Goal: Information Seeking & Learning: Learn about a topic

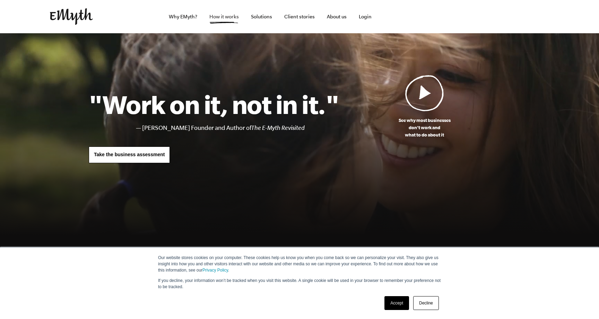
click at [231, 20] on link "How it works" at bounding box center [224, 16] width 41 height 33
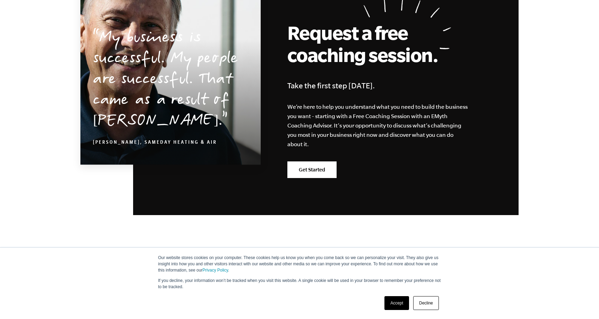
scroll to position [3408, 0]
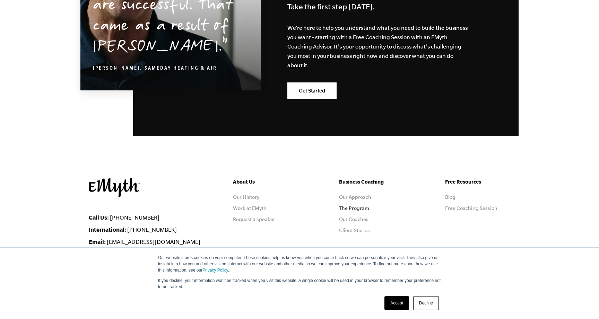
click at [361, 205] on link "The Program" at bounding box center [354, 208] width 30 height 6
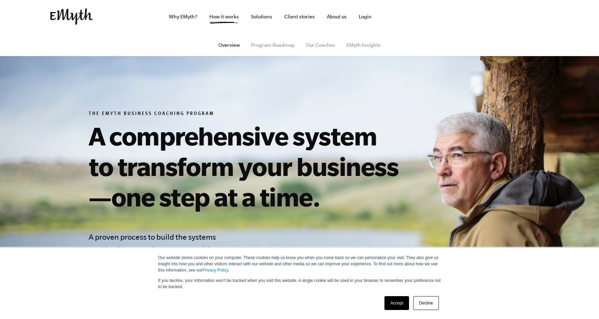
click at [266, 41] on ul "Overview Program Roadmap Our Coaches EMyth Insights" at bounding box center [299, 45] width 421 height 23
click at [270, 47] on link "Program Roadmap" at bounding box center [273, 45] width 44 height 6
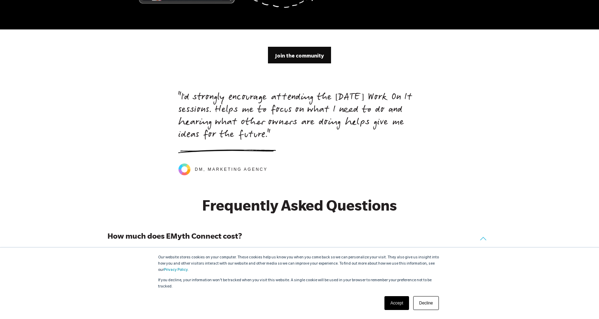
scroll to position [2151, 0]
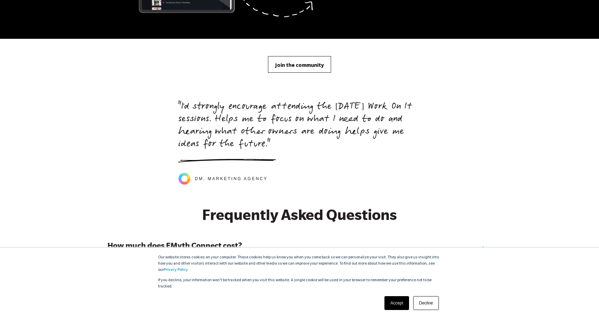
click at [298, 56] on link "Join the community" at bounding box center [299, 64] width 63 height 17
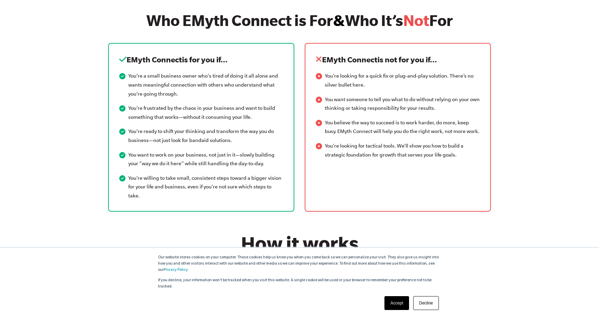
scroll to position [871, 0]
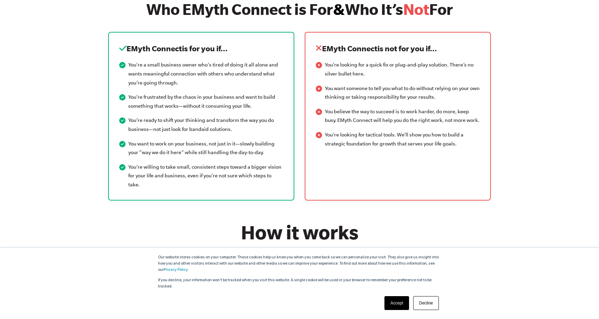
click at [390, 302] on link "Accept" at bounding box center [396, 303] width 25 height 14
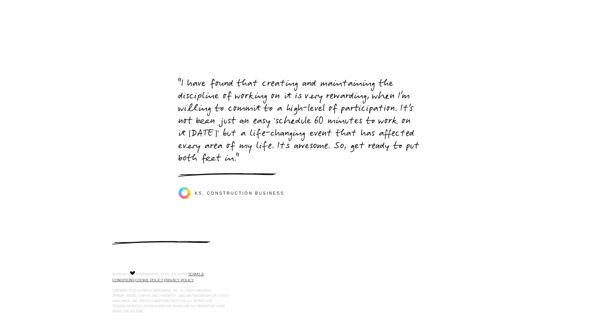
scroll to position [3094, 0]
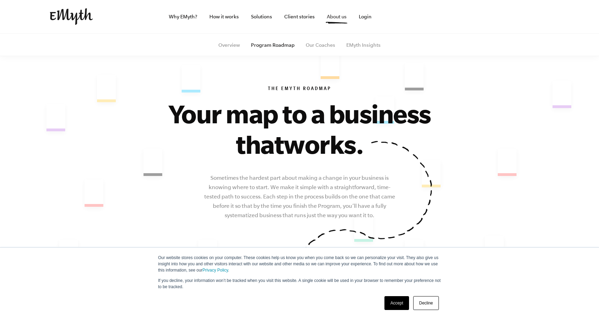
click at [341, 19] on link "About us" at bounding box center [336, 16] width 31 height 33
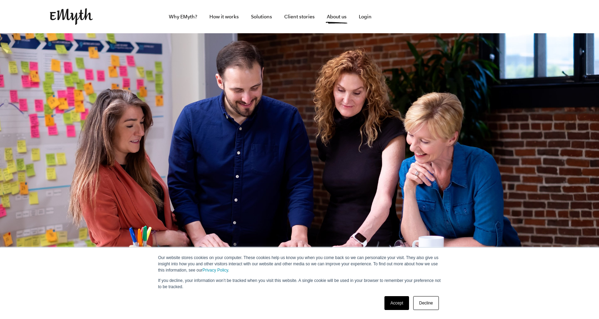
click at [391, 306] on link "Accept" at bounding box center [396, 303] width 25 height 14
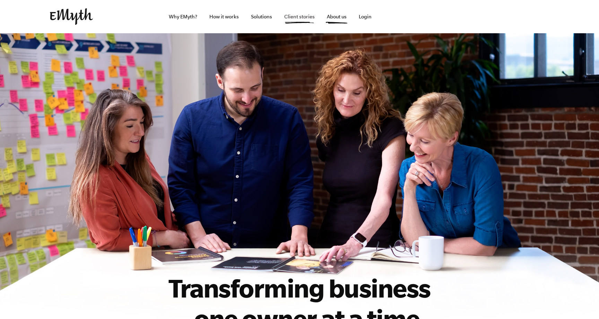
click at [289, 14] on link "Client stories" at bounding box center [300, 16] width 42 height 33
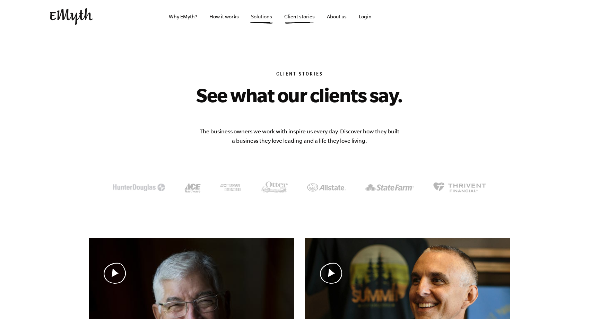
click at [264, 20] on link "Solutions" at bounding box center [261, 16] width 32 height 33
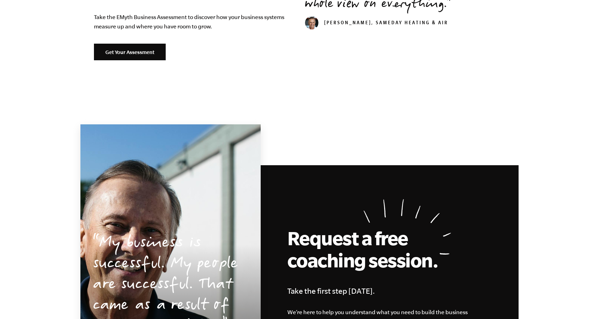
scroll to position [951, 0]
